Goal: Check status: Check status

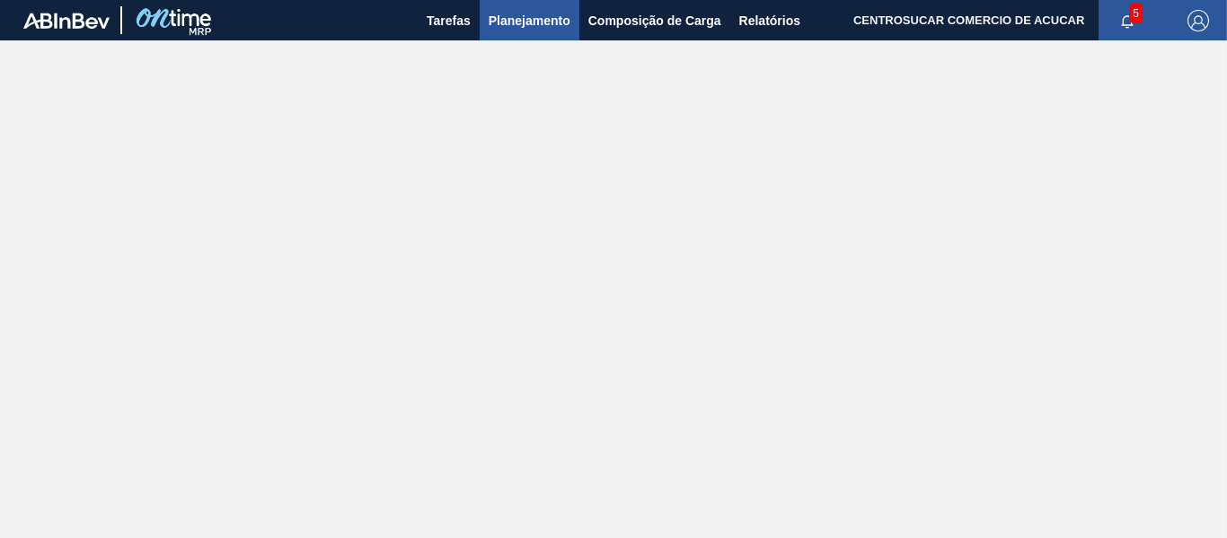
click at [517, 24] on span "Planejamento" at bounding box center [530, 21] width 82 height 22
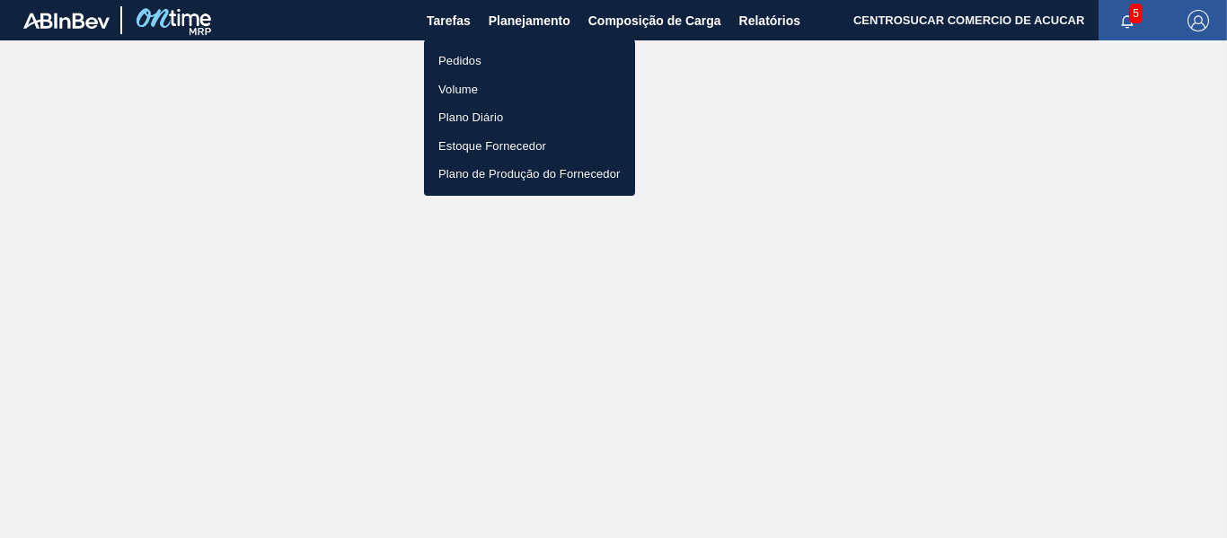
click at [484, 63] on li "Pedidos" at bounding box center [529, 61] width 211 height 29
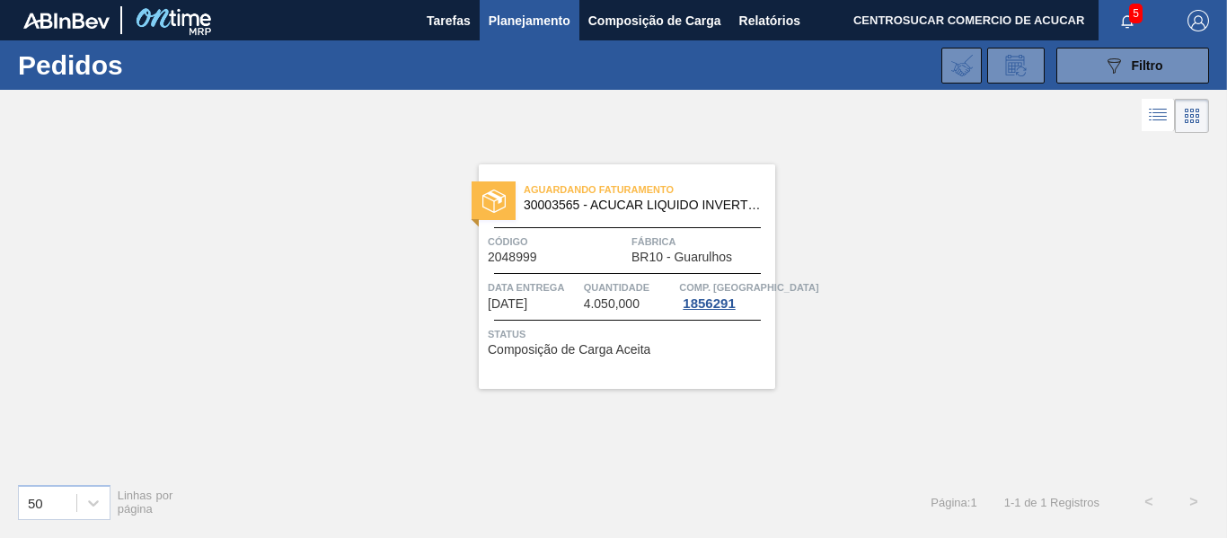
click at [646, 283] on span "Quantidade" at bounding box center [630, 288] width 92 height 18
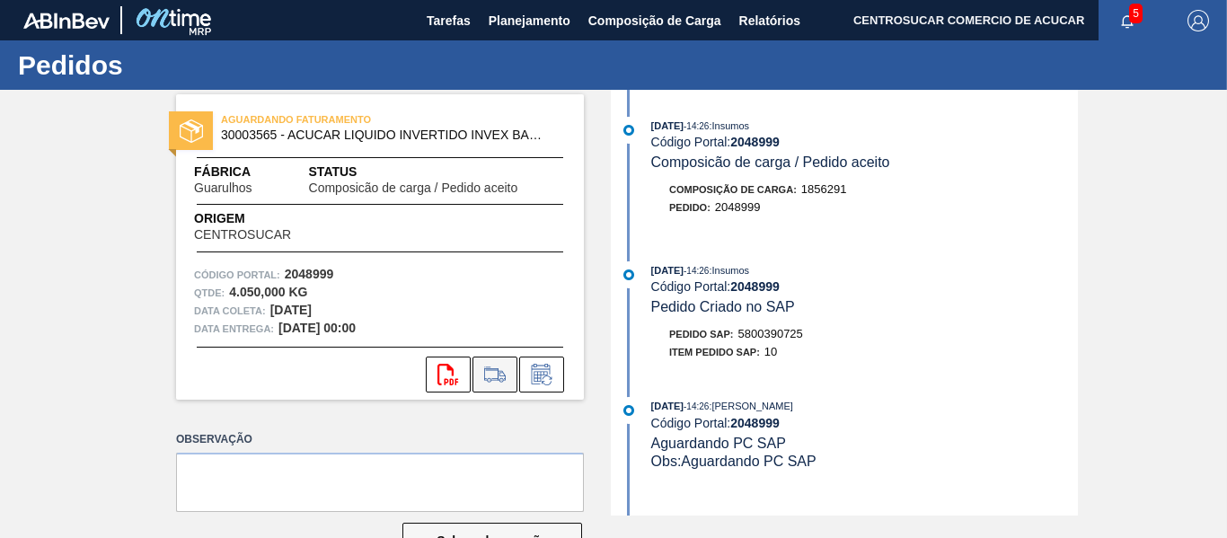
click at [495, 372] on icon at bounding box center [495, 375] width 29 height 22
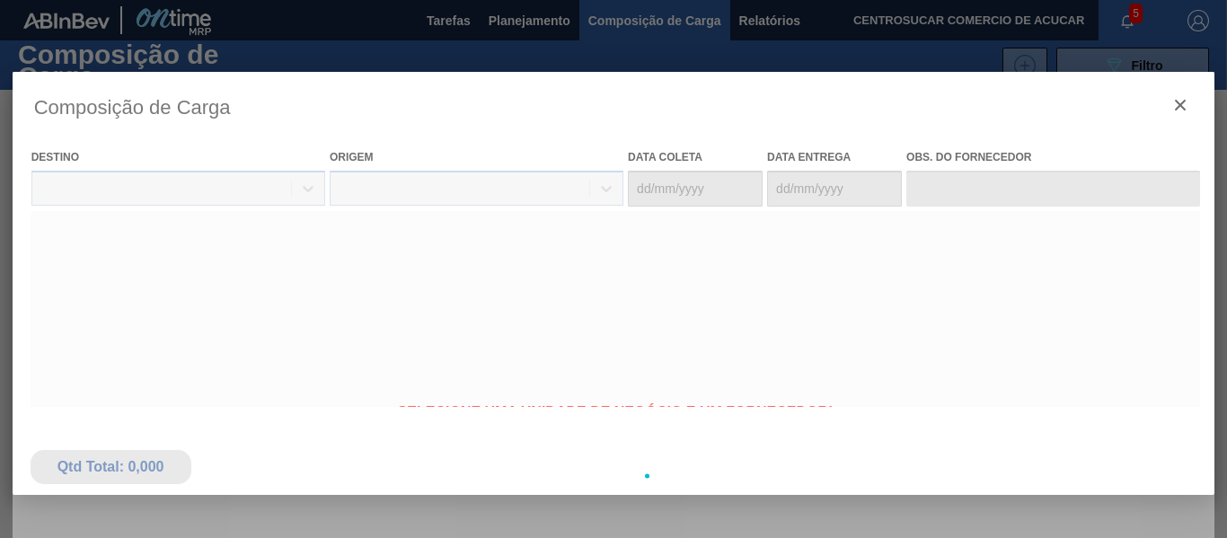
type coleta "[DATE]"
type Entrega "[DATE]"
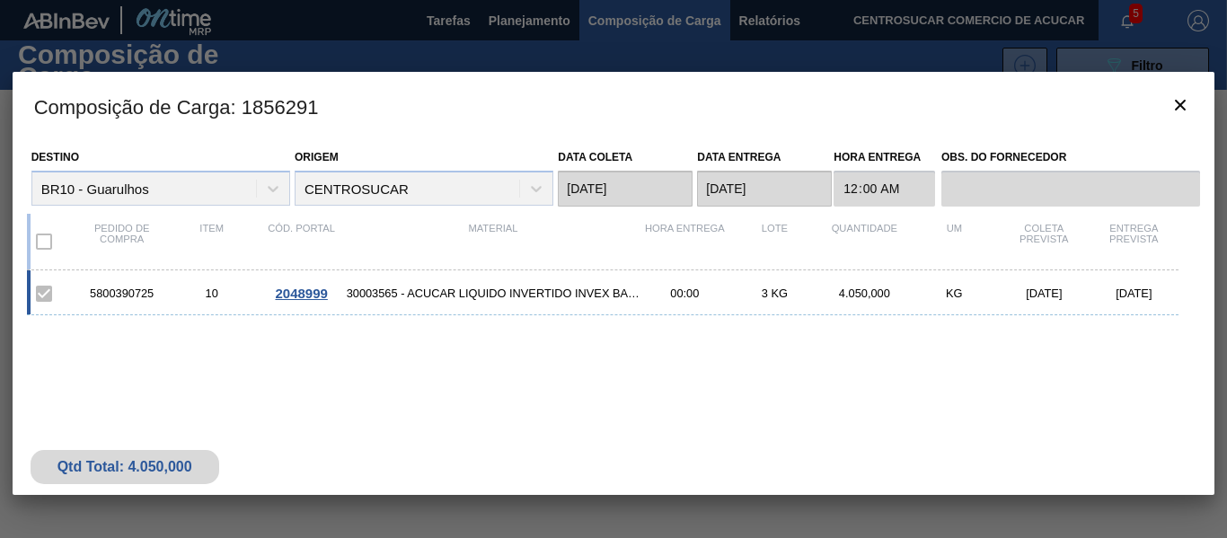
click at [131, 291] on div "5800390725" at bounding box center [122, 293] width 90 height 13
copy div "5800390725"
click at [1178, 97] on icon "botão de ícone" at bounding box center [1181, 105] width 22 height 22
